Goal: Learn about a topic: Learn about a topic

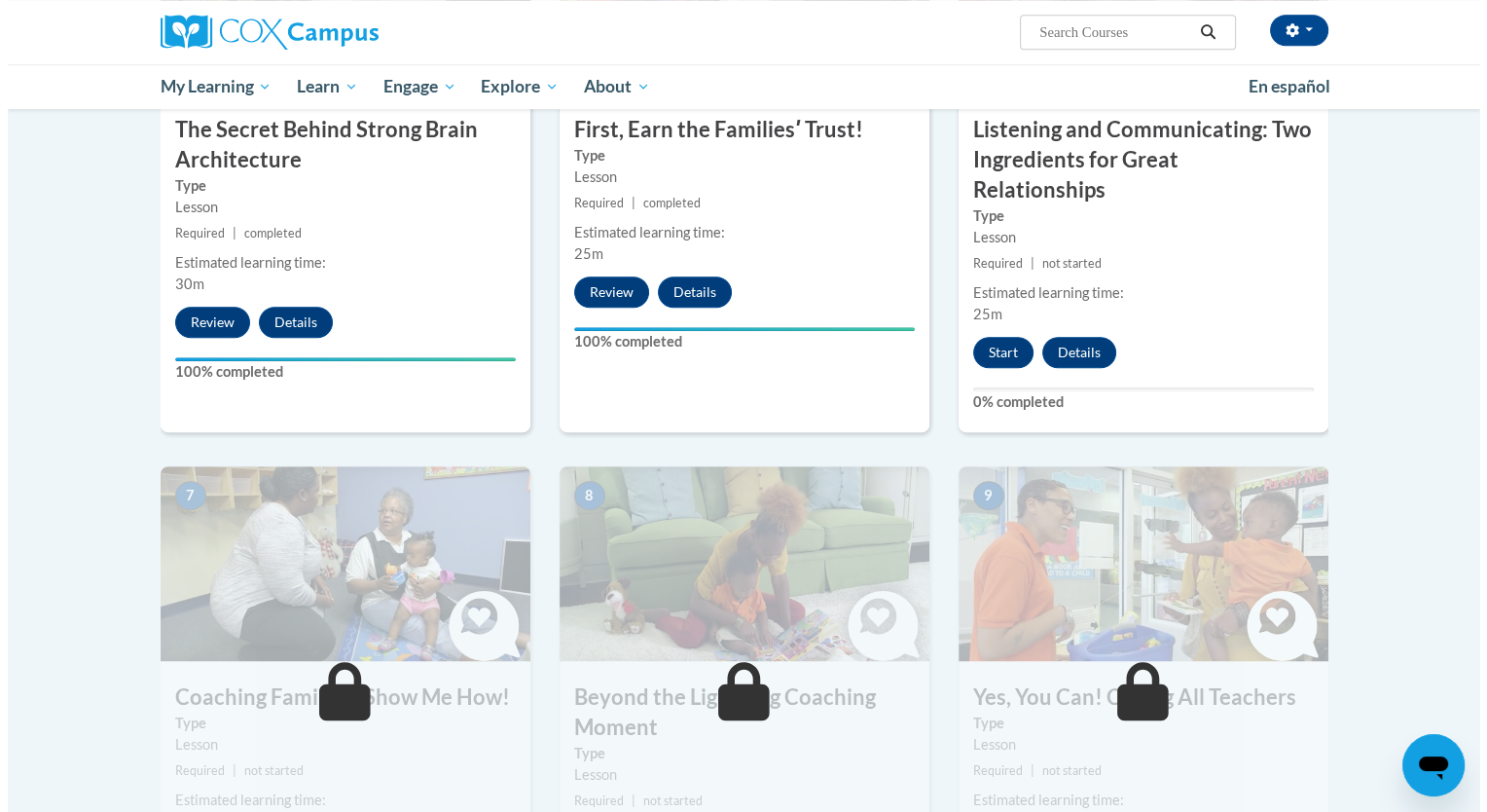
scroll to position [904, 0]
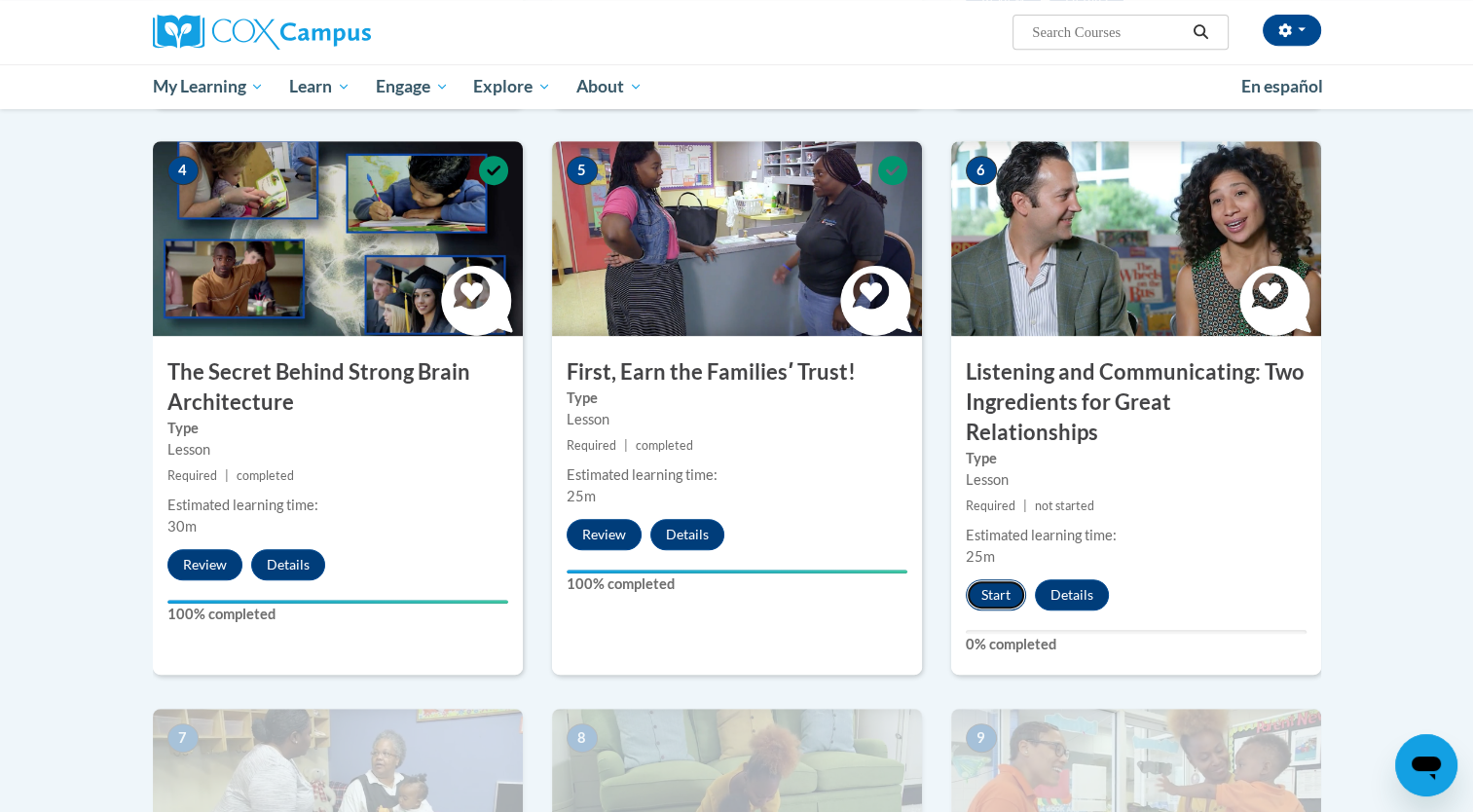
click at [993, 579] on button "Start" at bounding box center [995, 595] width 60 height 32
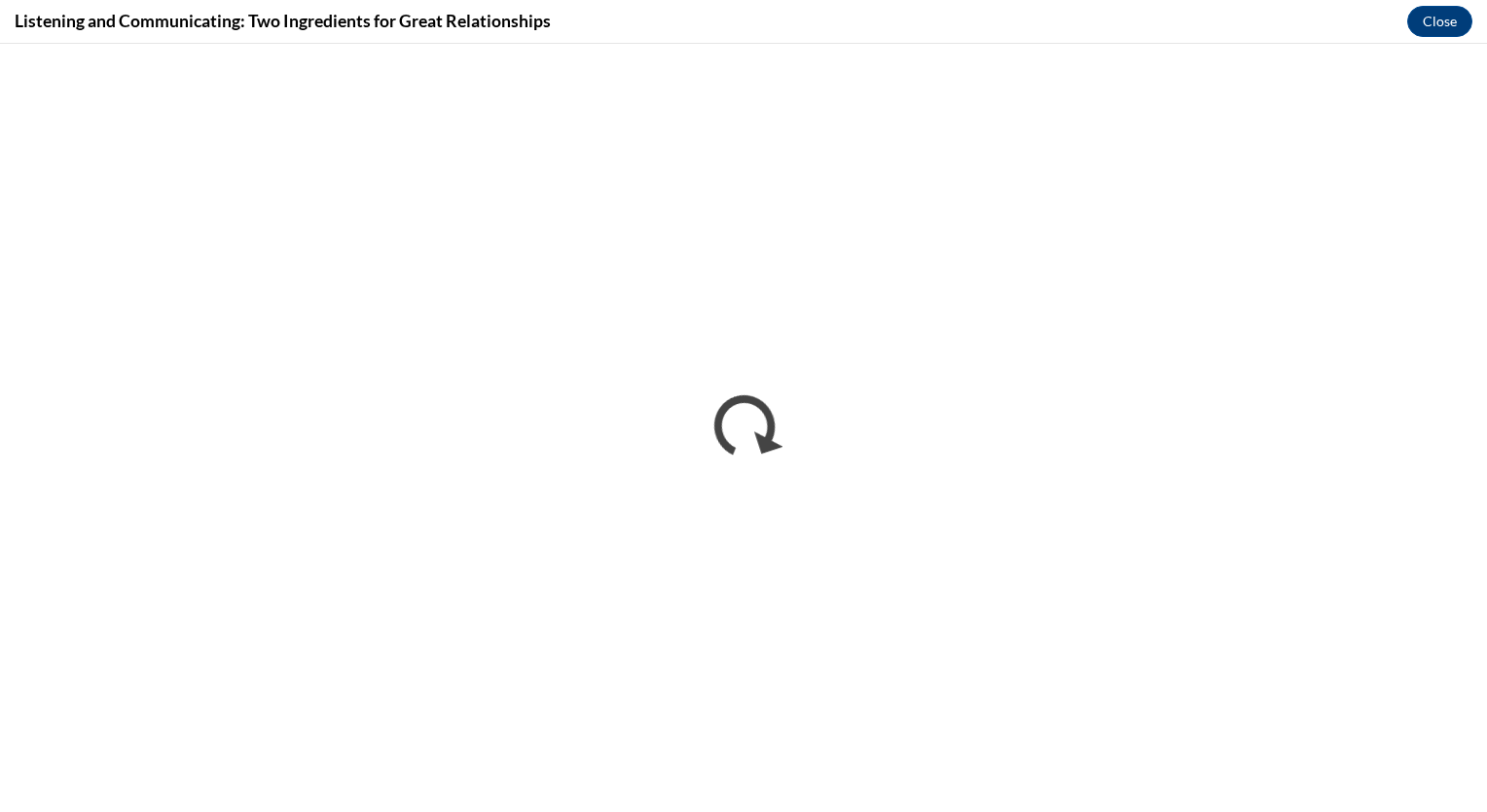
scroll to position [0, 0]
